Goal: Transaction & Acquisition: Obtain resource

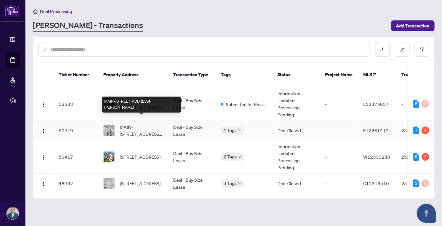
click at [150, 123] on span "MAIN-[STREET_ADDRESS][PERSON_NAME]" at bounding box center [141, 130] width 43 height 14
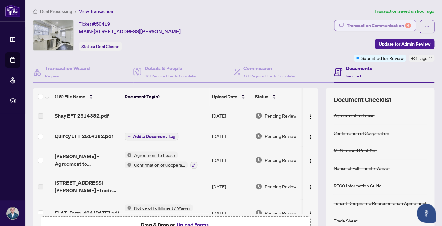
click at [398, 29] on div "Transaction Communication 4" at bounding box center [379, 25] width 64 height 10
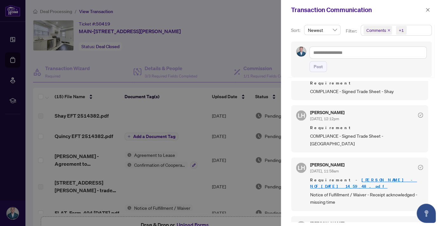
scroll to position [323, 0]
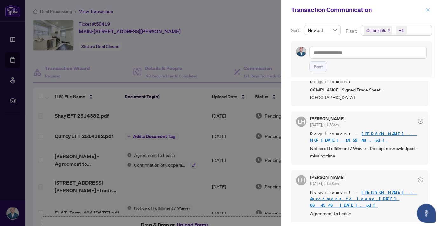
click at [430, 10] on icon "close" at bounding box center [428, 10] width 4 height 4
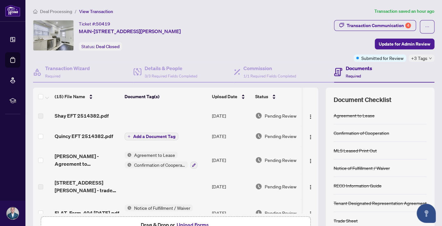
click at [58, 16] on div "Deal Processing / View Transaction Transaction saved an hour ago Ticket #: 5041…" at bounding box center [234, 134] width 407 height 252
click at [57, 13] on span "Deal Processing" at bounding box center [56, 12] width 32 height 6
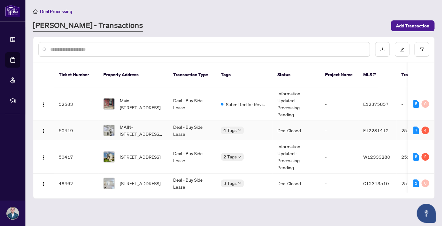
click at [178, 128] on td "Deal - Buy Side Lease" at bounding box center [192, 130] width 48 height 19
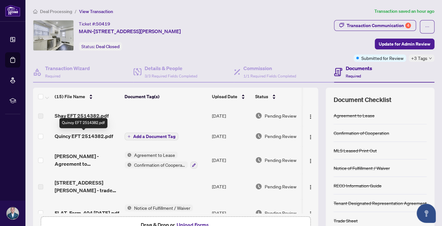
click at [84, 136] on span "Quincy EFT 2514382.pdf" at bounding box center [84, 136] width 59 height 8
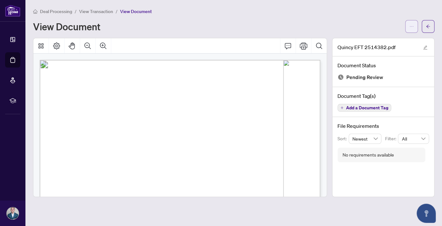
click at [413, 26] on icon "ellipsis" at bounding box center [411, 26] width 3 height 1
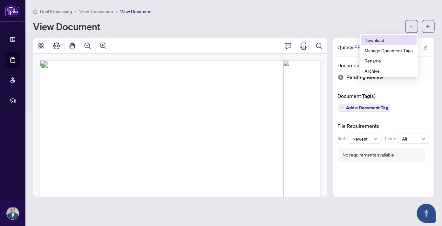
click at [387, 40] on span "Download" at bounding box center [389, 40] width 48 height 7
